Goal: Task Accomplishment & Management: Complete application form

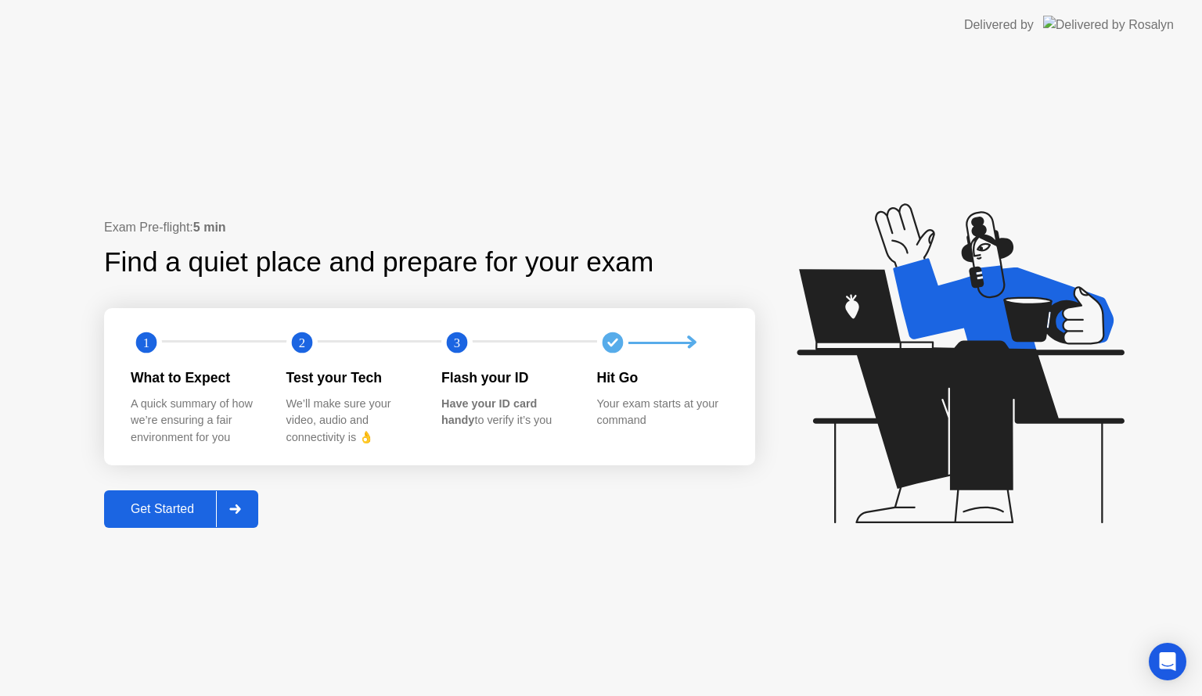
click at [241, 507] on icon at bounding box center [235, 509] width 12 height 9
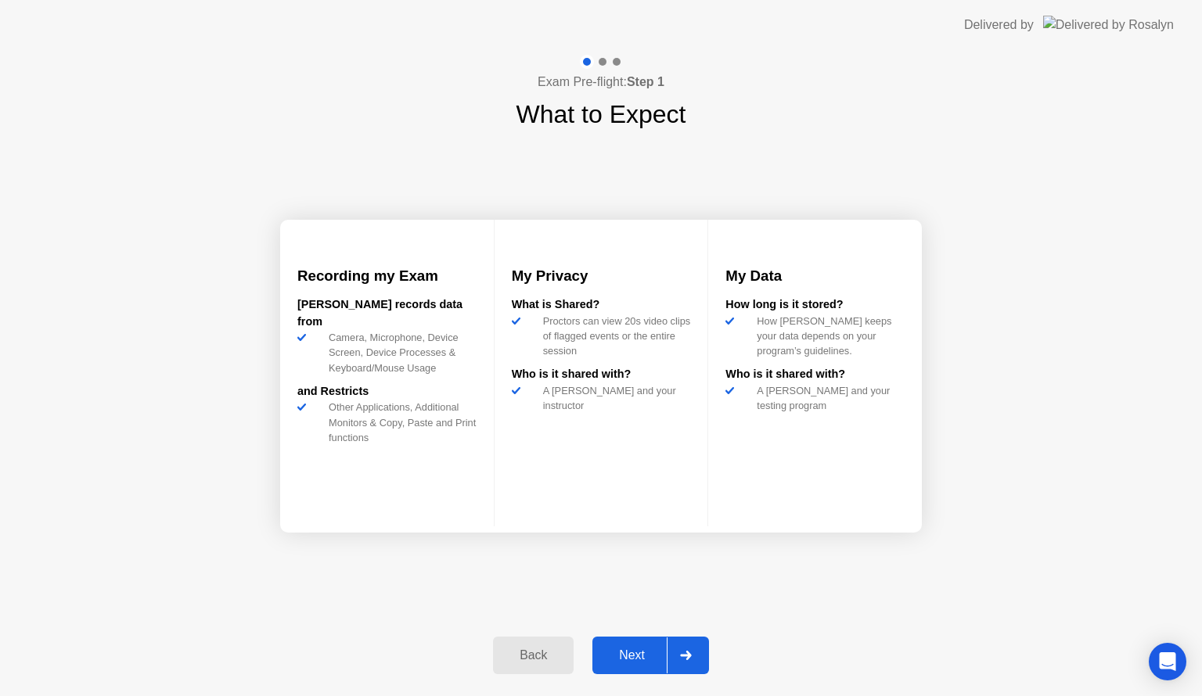
click at [688, 646] on div at bounding box center [686, 656] width 38 height 36
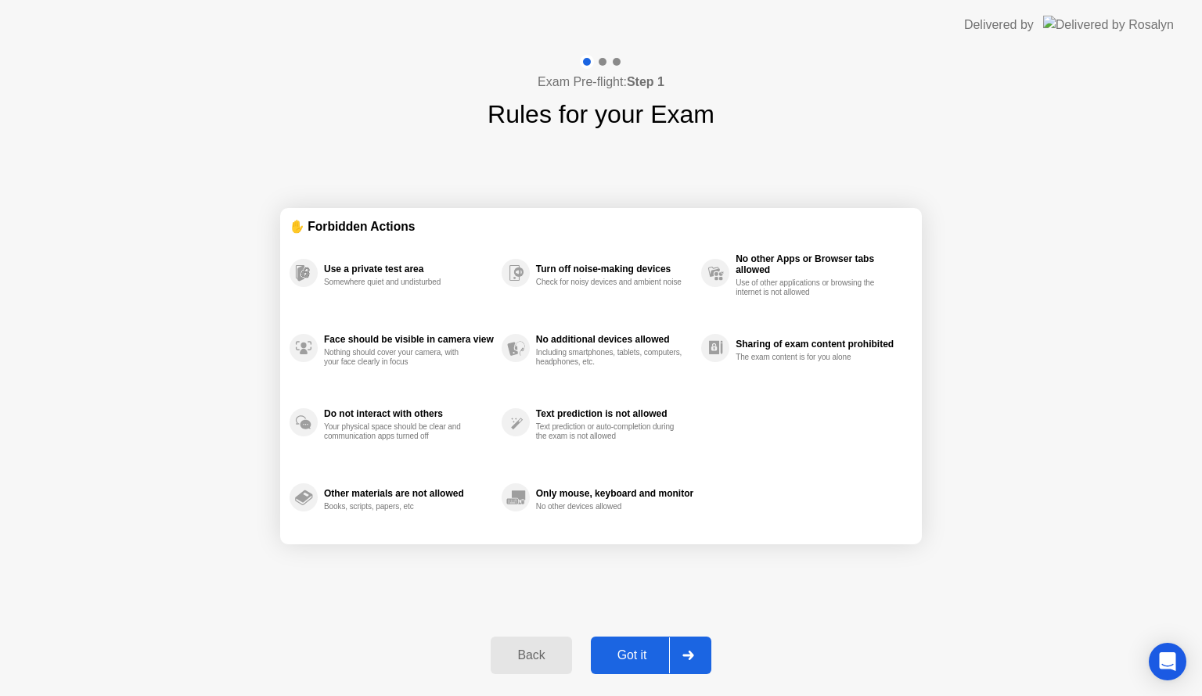
click at [688, 646] on div at bounding box center [688, 656] width 38 height 36
select select "**********"
select select "*******"
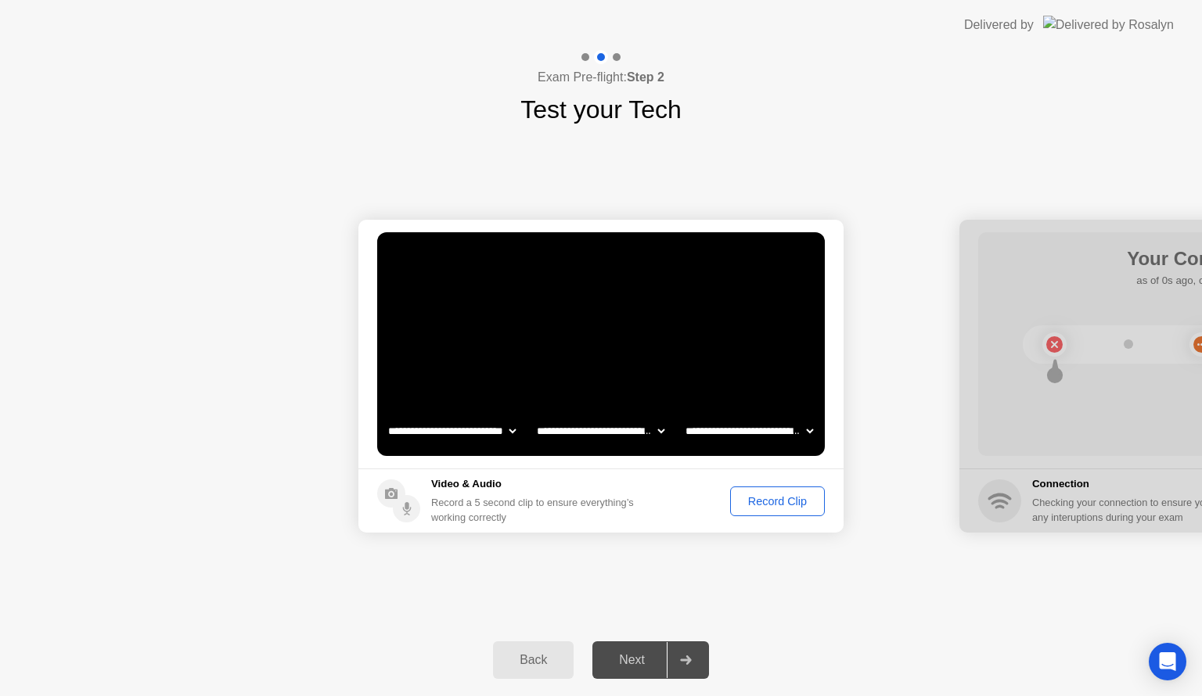
click at [772, 504] on div "Record Clip" at bounding box center [777, 501] width 84 height 13
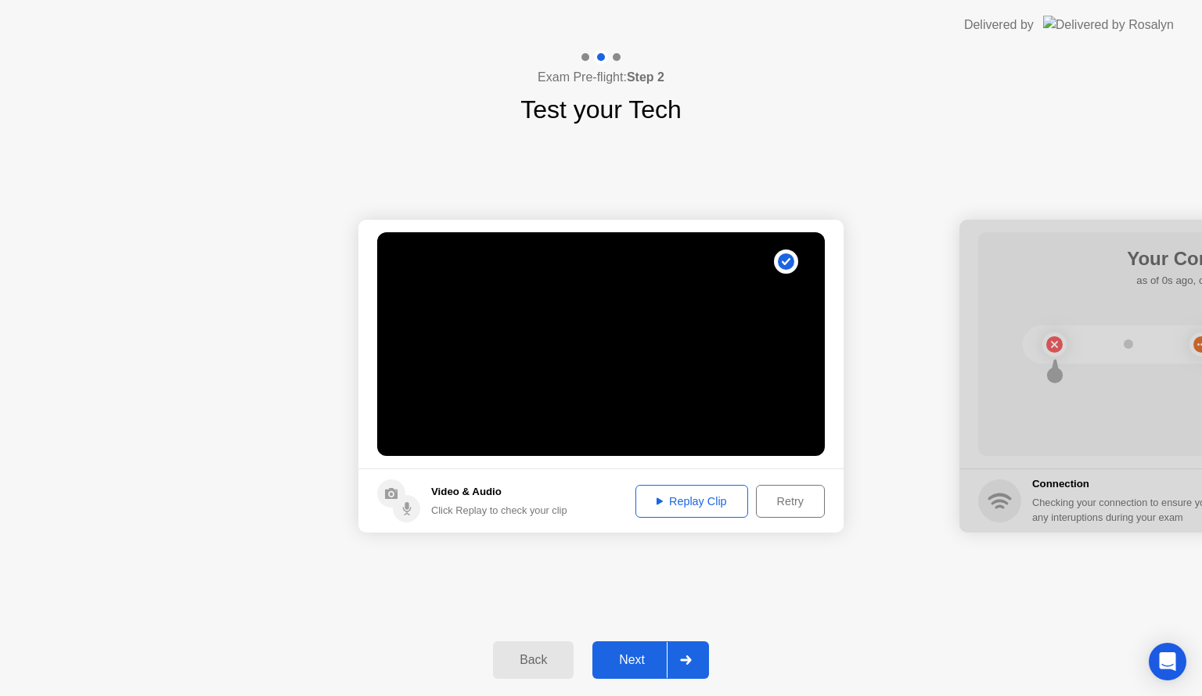
click at [695, 510] on button "Replay Clip" at bounding box center [691, 501] width 113 height 33
click at [701, 495] on div "Replay Clip" at bounding box center [692, 501] width 102 height 13
click at [684, 649] on div at bounding box center [686, 660] width 38 height 36
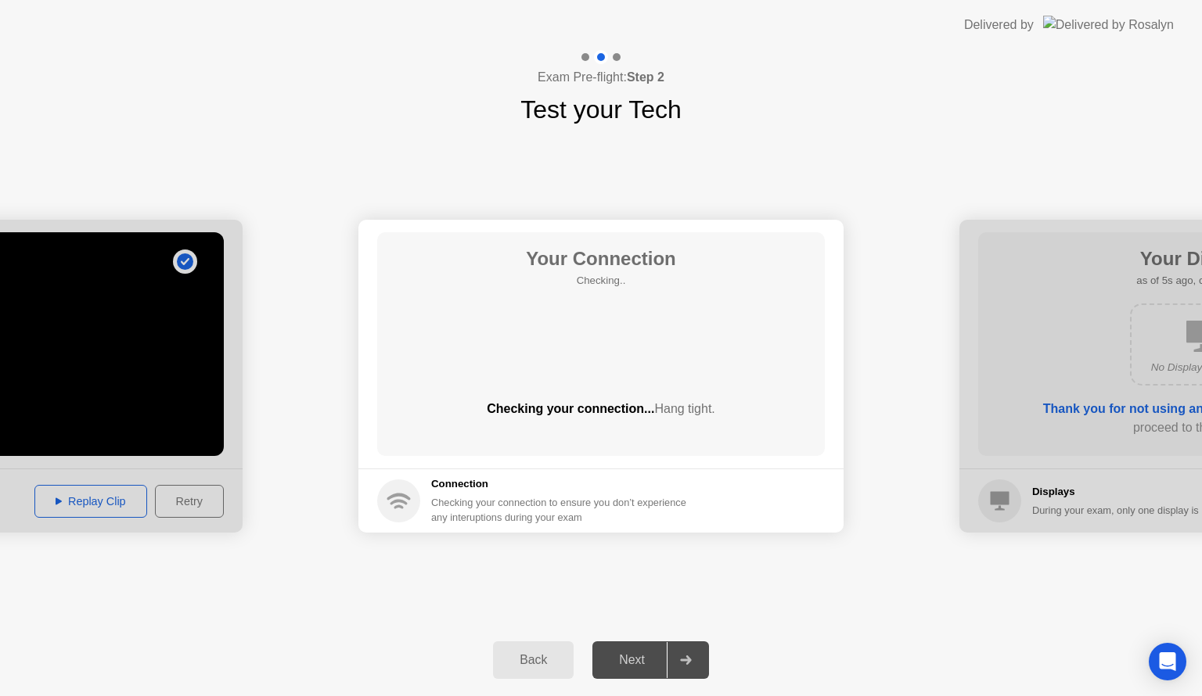
click at [681, 667] on div at bounding box center [686, 660] width 38 height 36
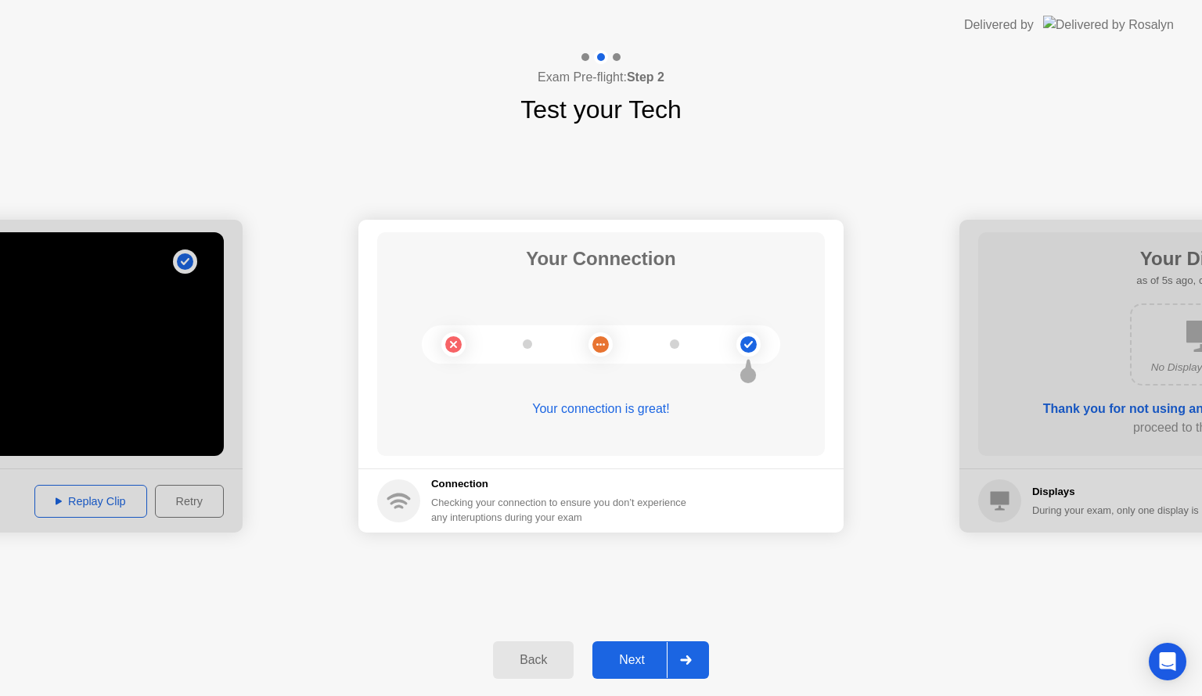
click at [685, 660] on icon at bounding box center [685, 660] width 11 height 9
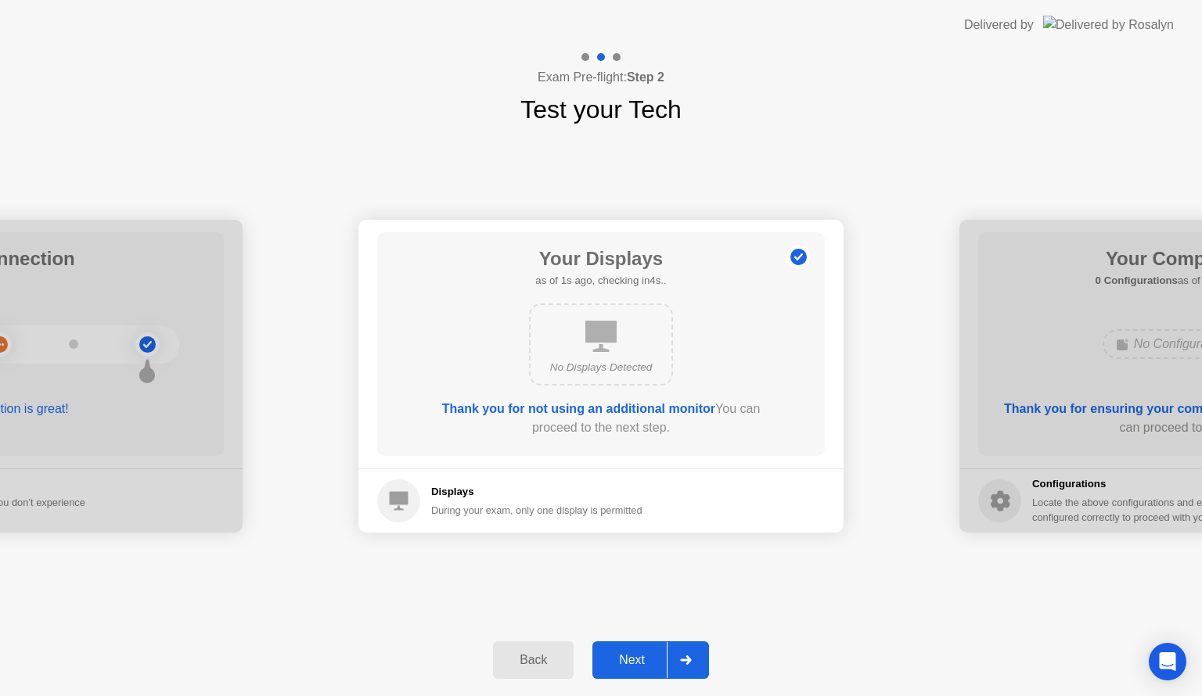
click at [685, 660] on icon at bounding box center [685, 660] width 11 height 9
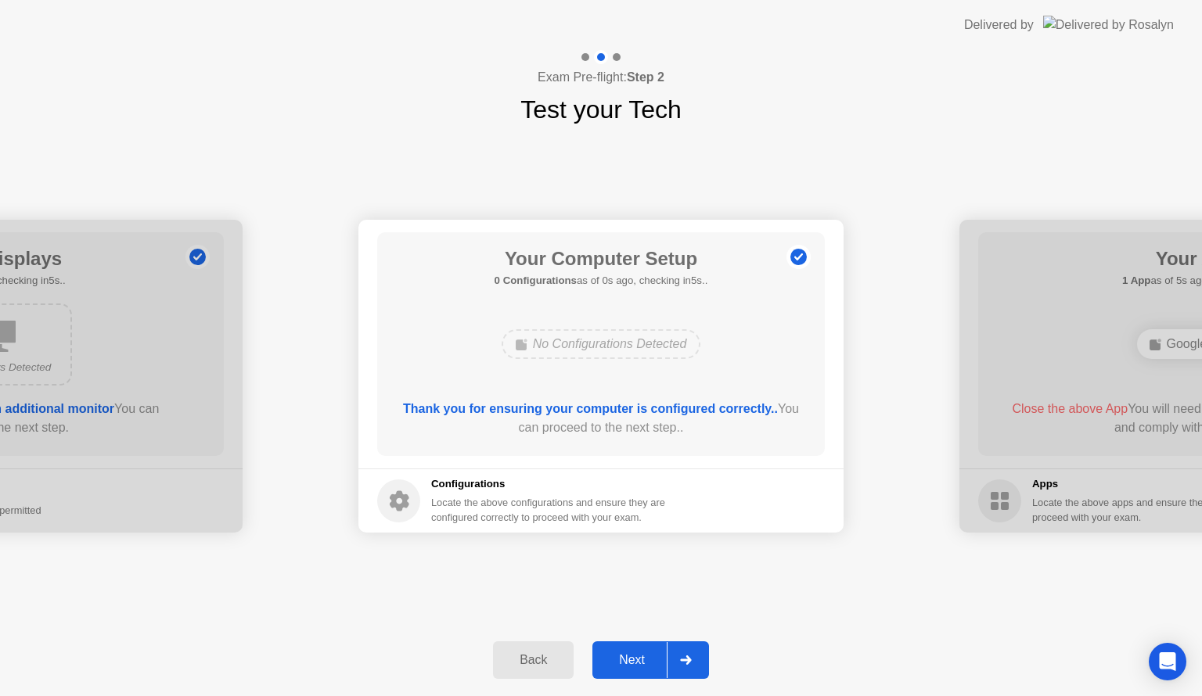
click at [685, 660] on icon at bounding box center [685, 660] width 11 height 9
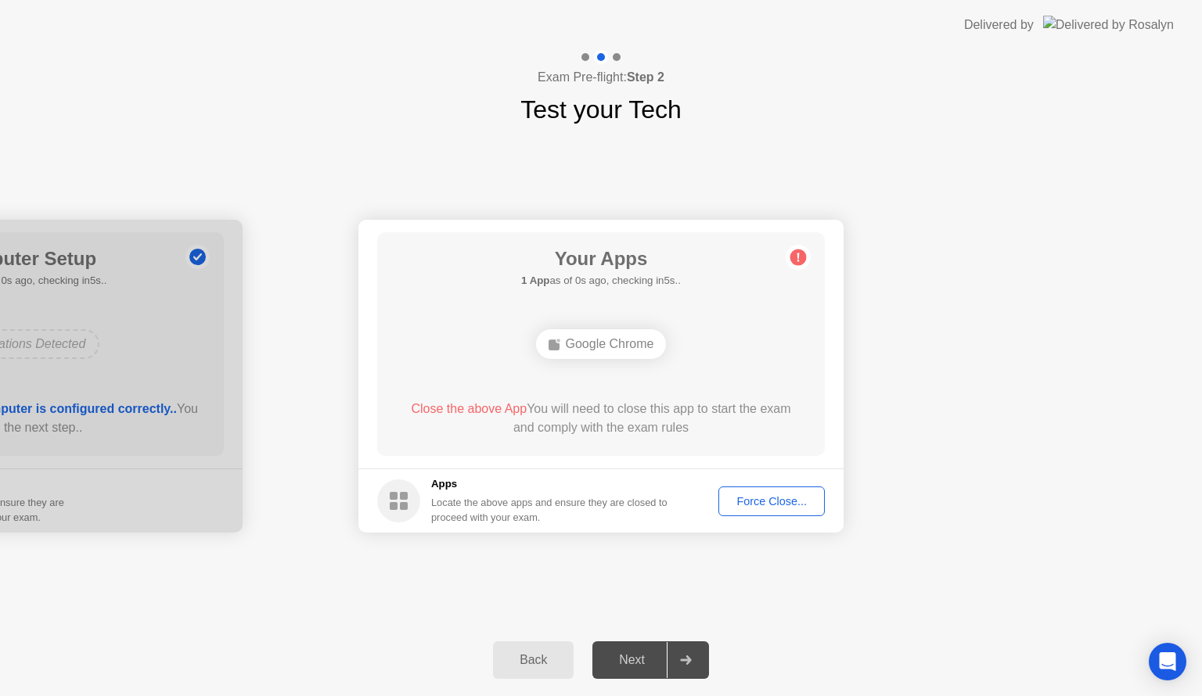
click at [785, 505] on div "Force Close..." at bounding box center [771, 501] width 95 height 13
click at [807, 495] on div "Force Close..." at bounding box center [771, 501] width 95 height 13
click at [742, 504] on div "Force Close..." at bounding box center [771, 501] width 95 height 13
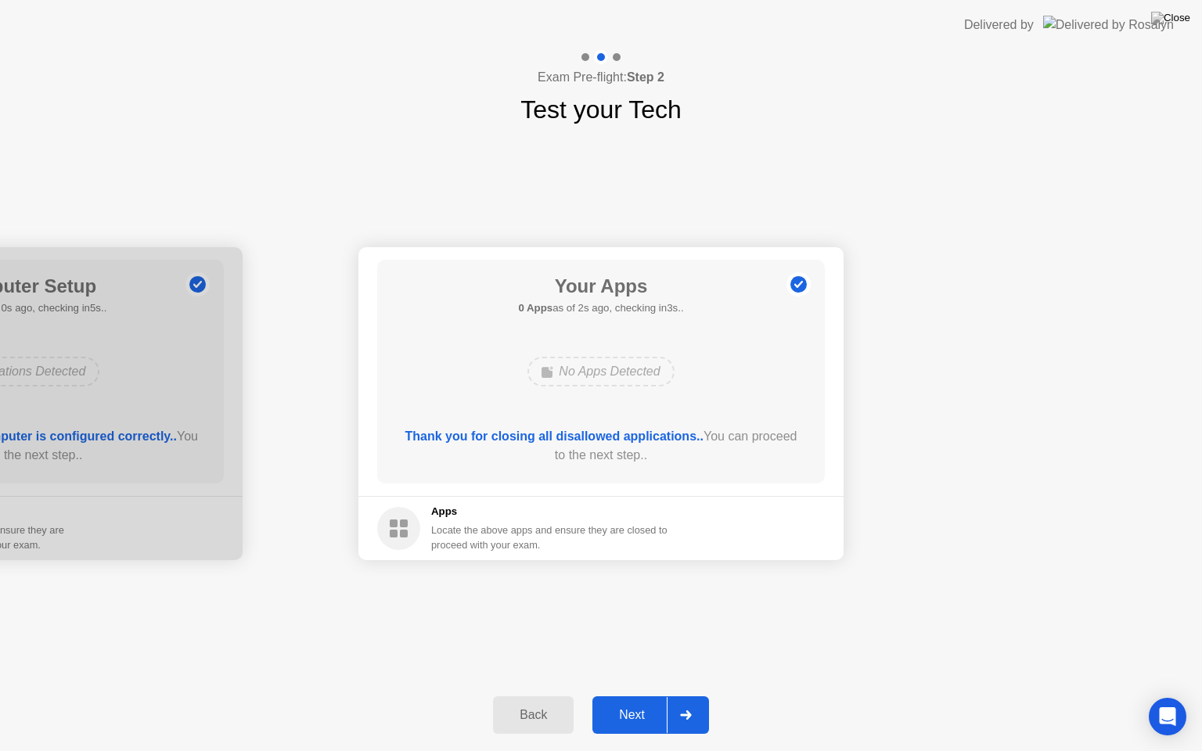
click at [688, 696] on icon at bounding box center [685, 714] width 11 height 9
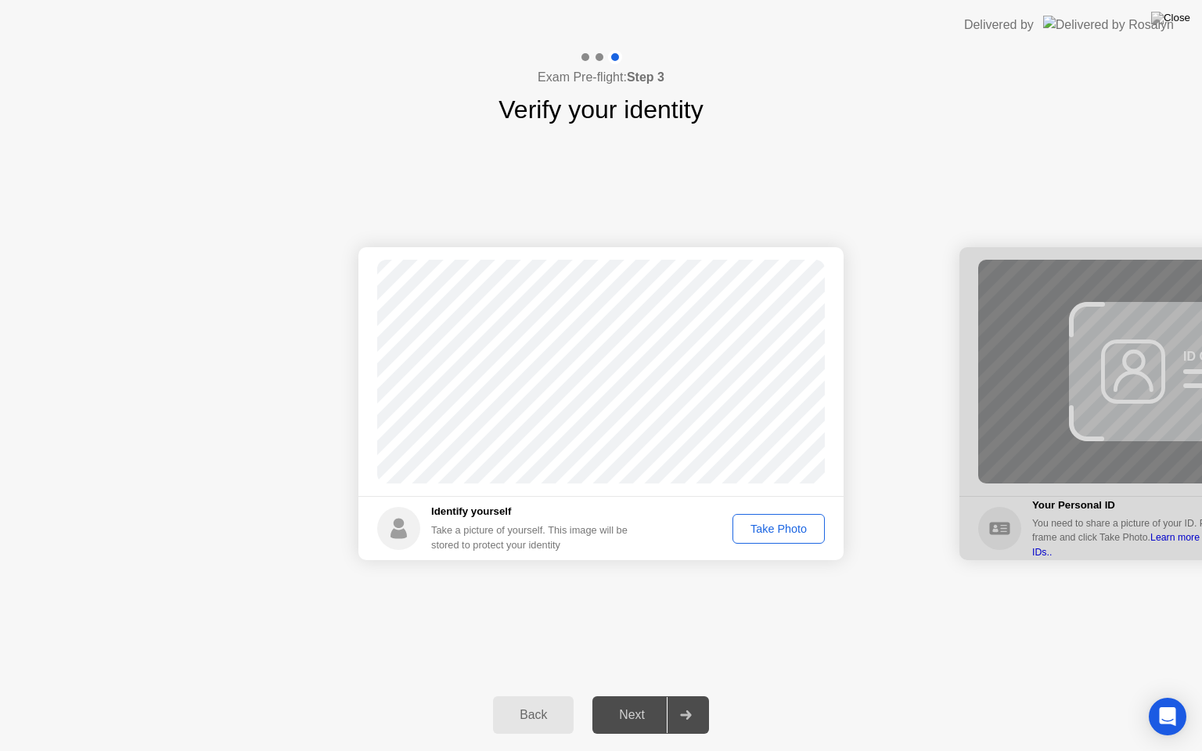
click at [776, 533] on div "Take Photo" at bounding box center [778, 529] width 81 height 13
click at [685, 696] on icon at bounding box center [686, 714] width 12 height 9
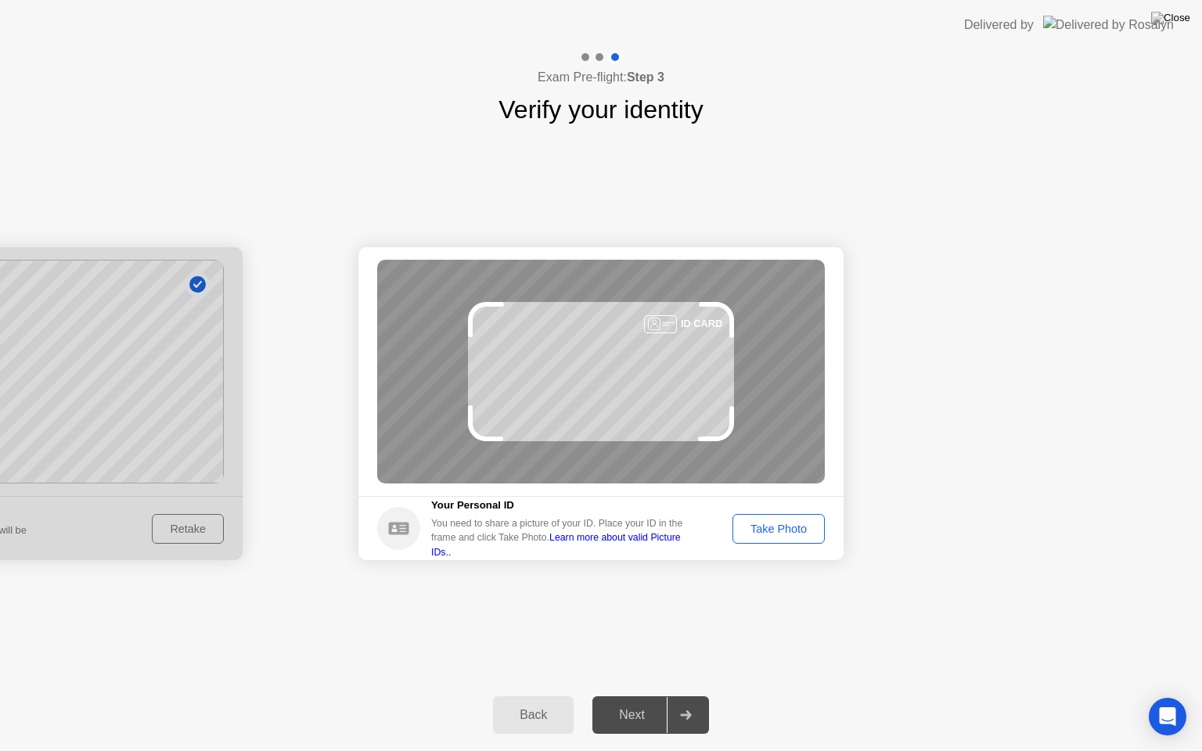
click at [764, 526] on div "Take Photo" at bounding box center [778, 529] width 81 height 13
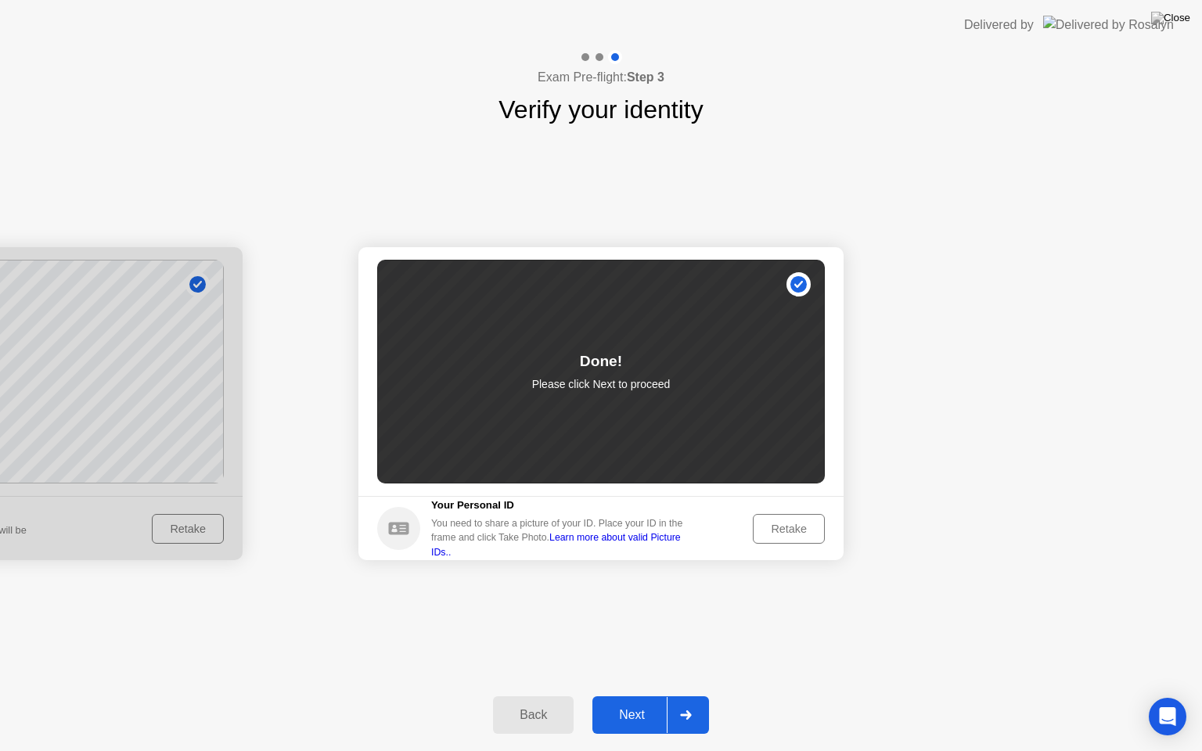
click at [702, 696] on div at bounding box center [686, 715] width 38 height 36
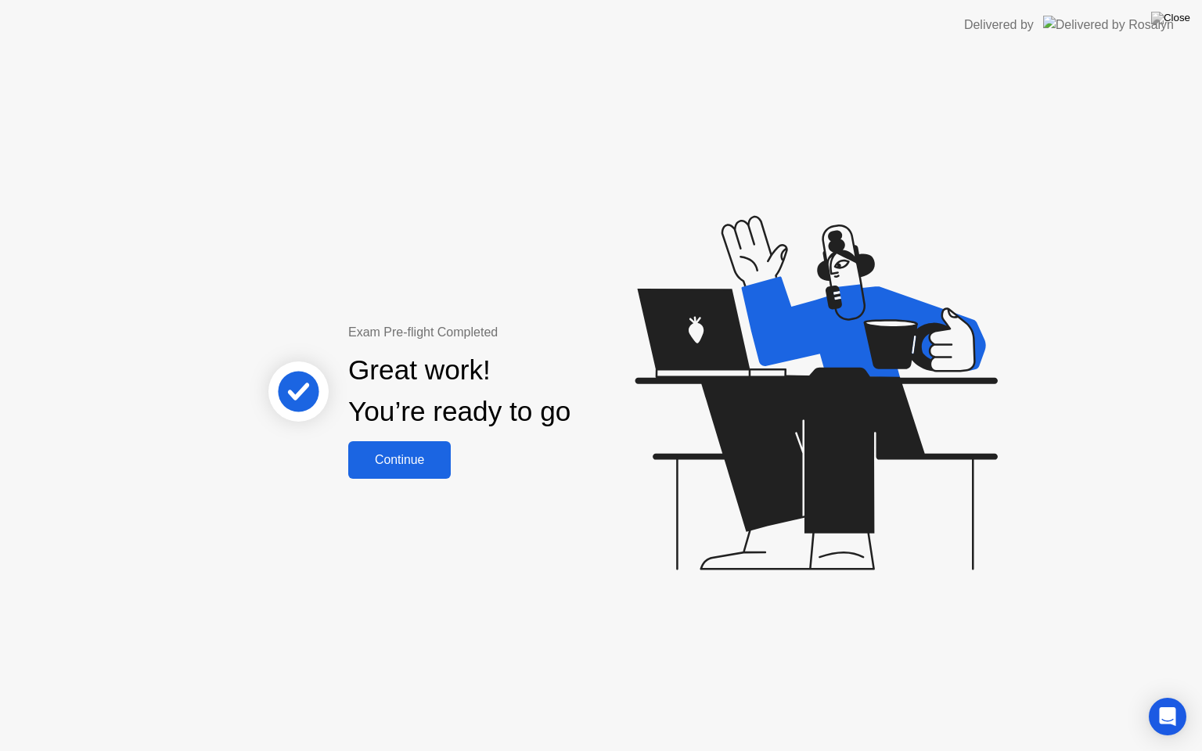
click at [422, 460] on div "Continue" at bounding box center [399, 460] width 93 height 14
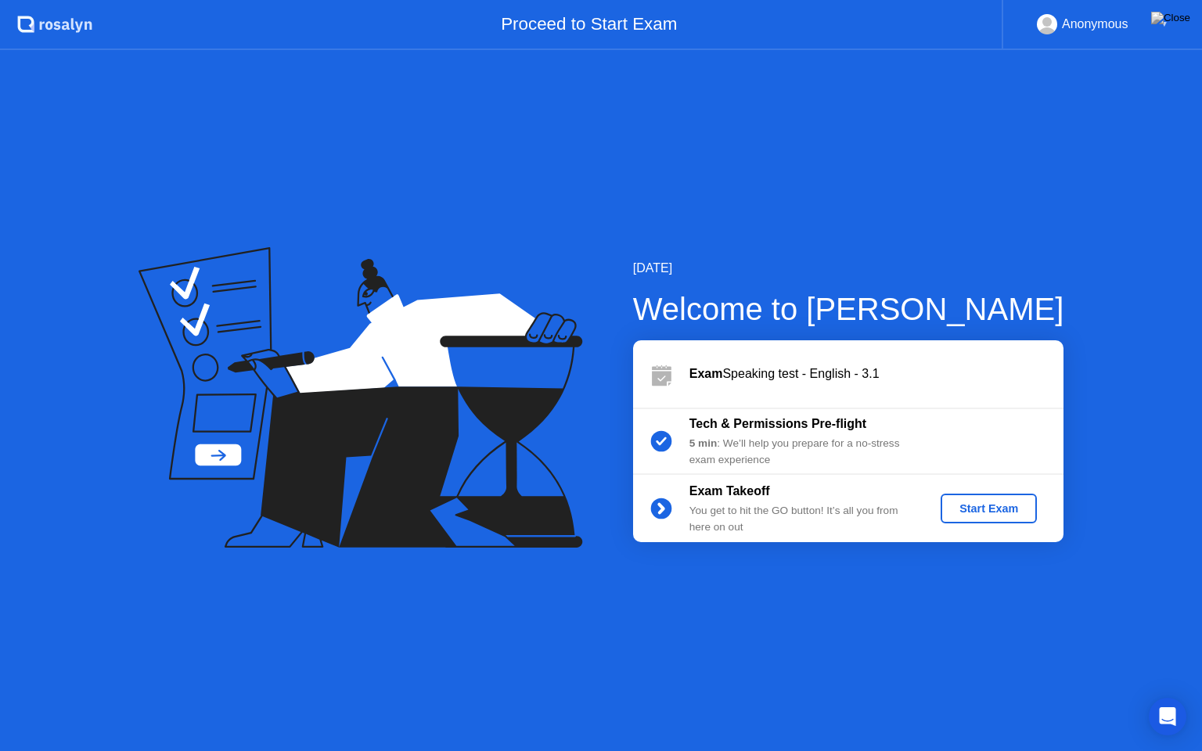
click at [1008, 511] on div "Start Exam" at bounding box center [989, 508] width 84 height 13
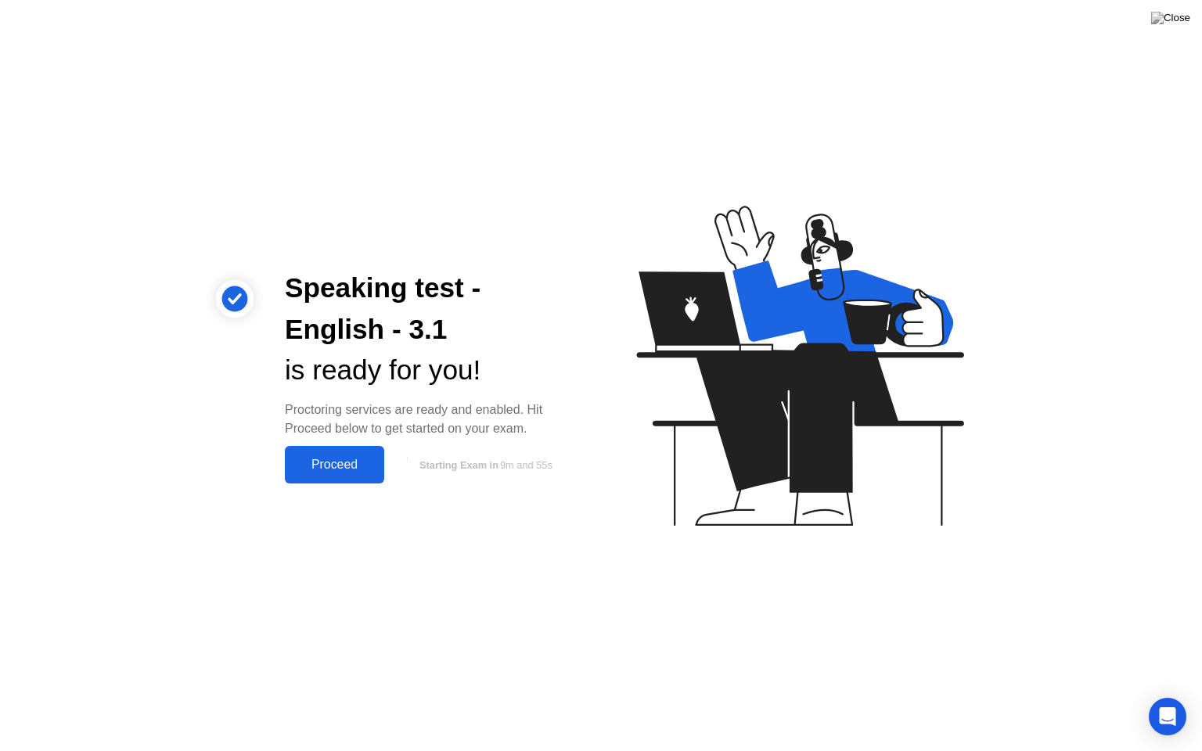
click at [313, 458] on div "Proceed" at bounding box center [334, 465] width 90 height 14
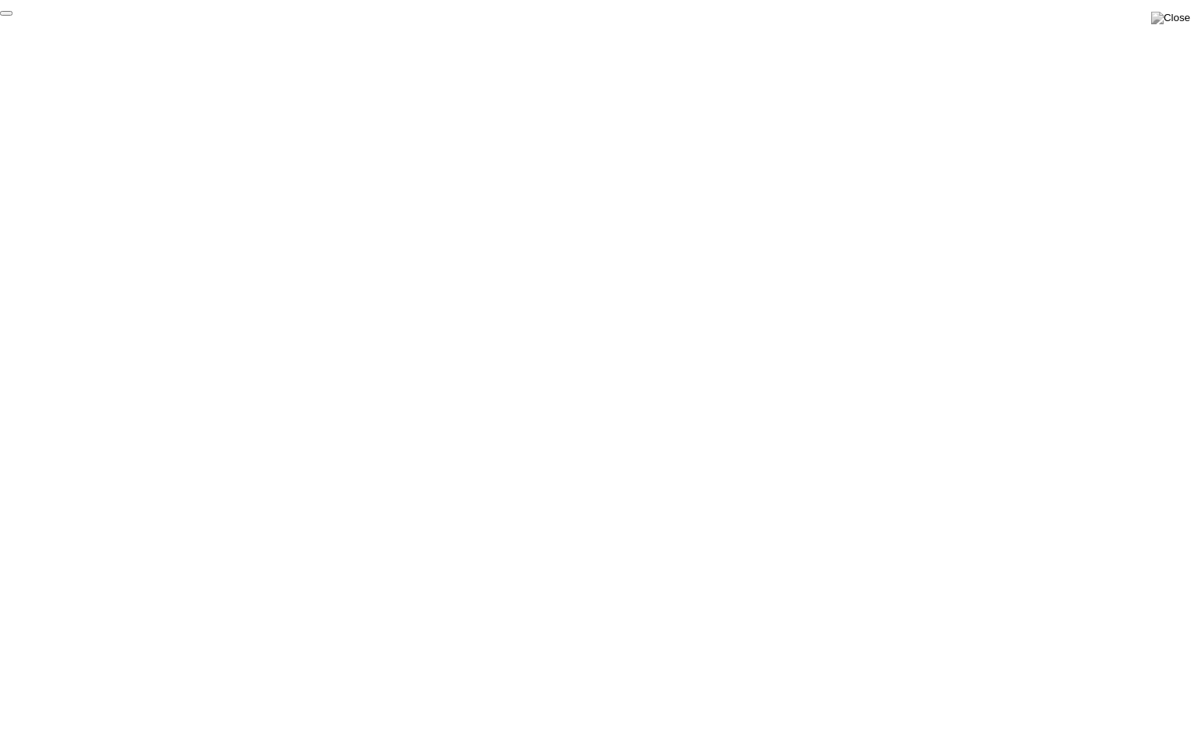
click div "End Proctoring Session"
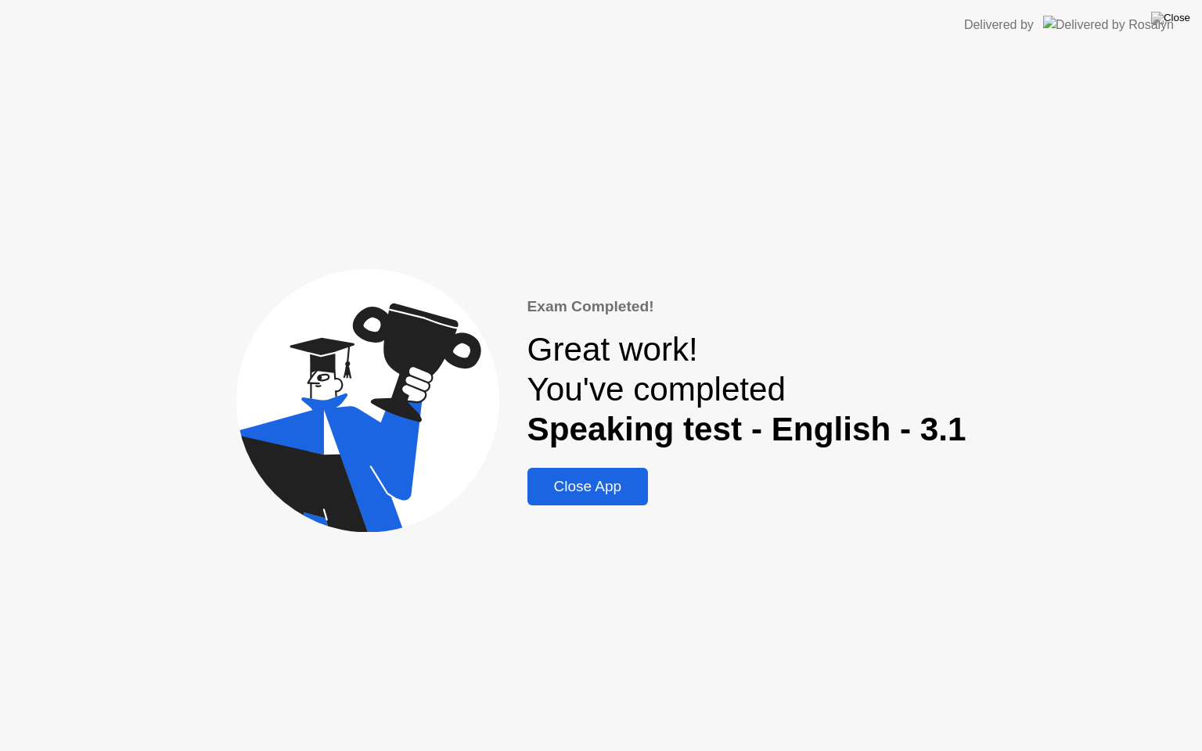
click at [614, 483] on div "Close App" at bounding box center [588, 486] width 112 height 17
